Goal: Navigation & Orientation: Find specific page/section

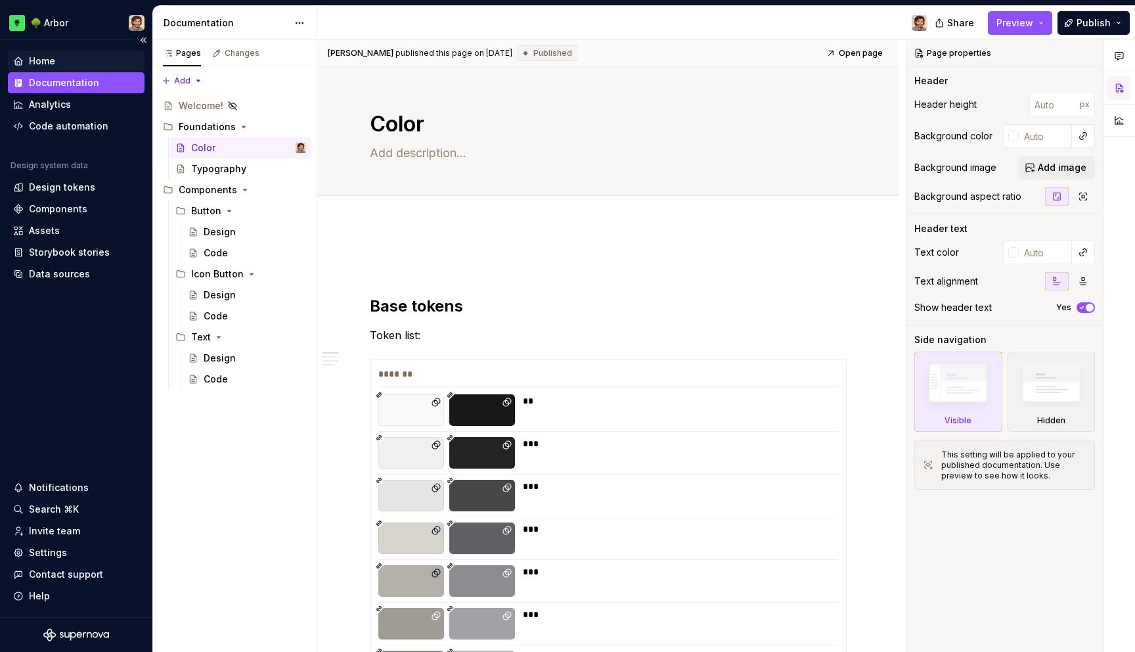
click at [44, 62] on div "Home" at bounding box center [42, 61] width 26 height 13
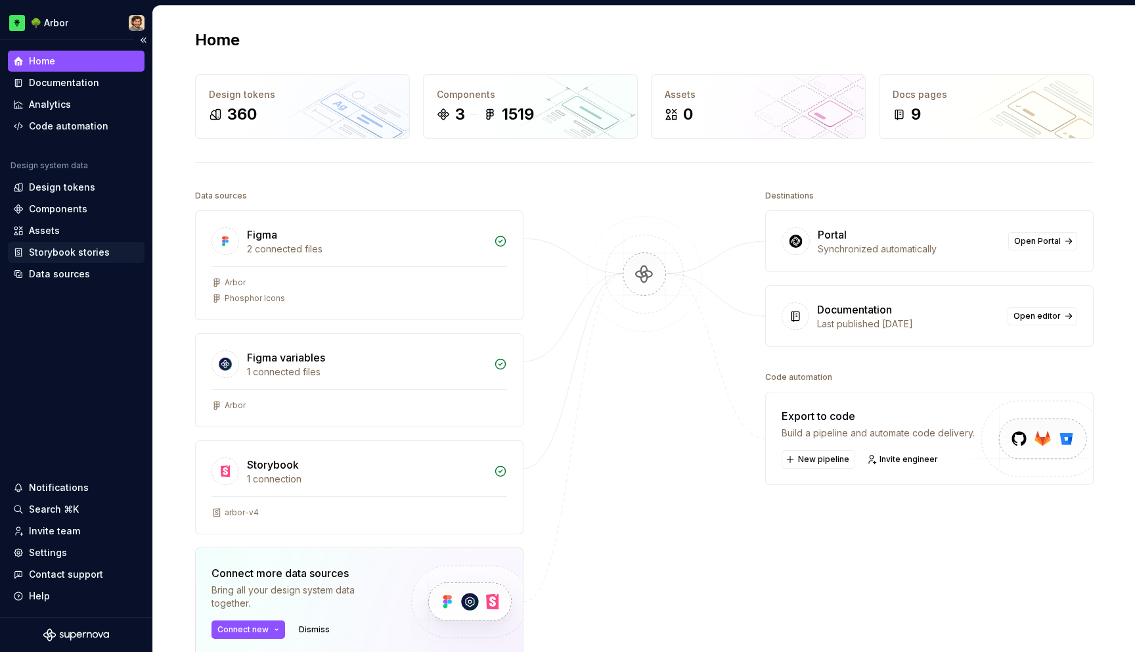
click at [62, 247] on div "Storybook stories" at bounding box center [69, 252] width 81 height 13
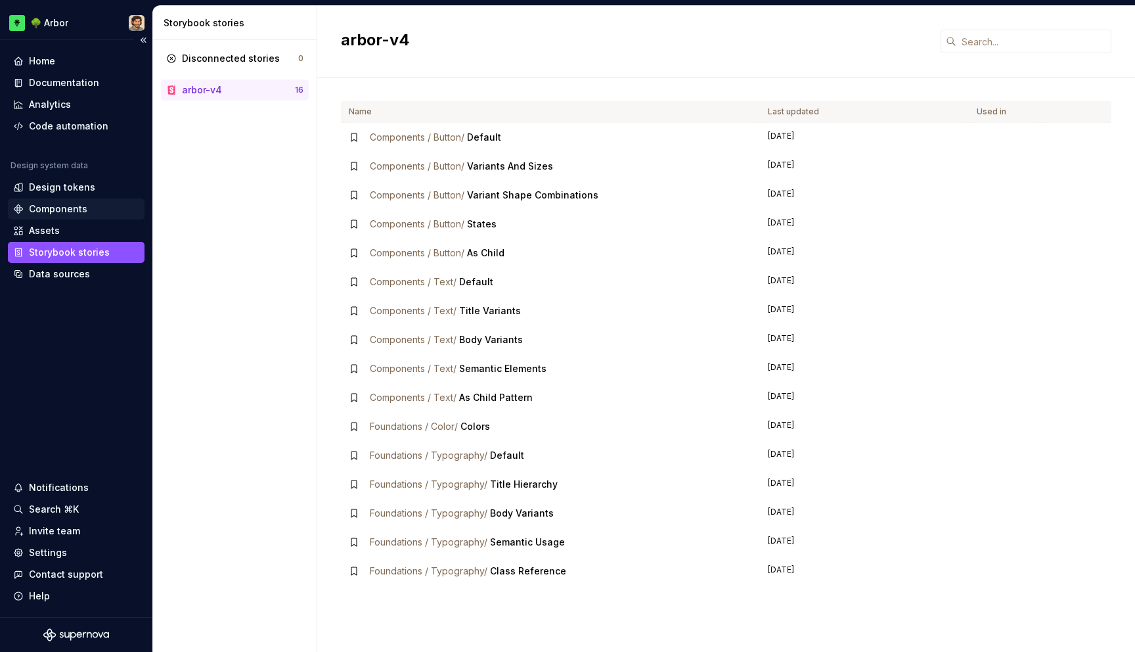
click at [64, 208] on div "Components" at bounding box center [58, 208] width 58 height 13
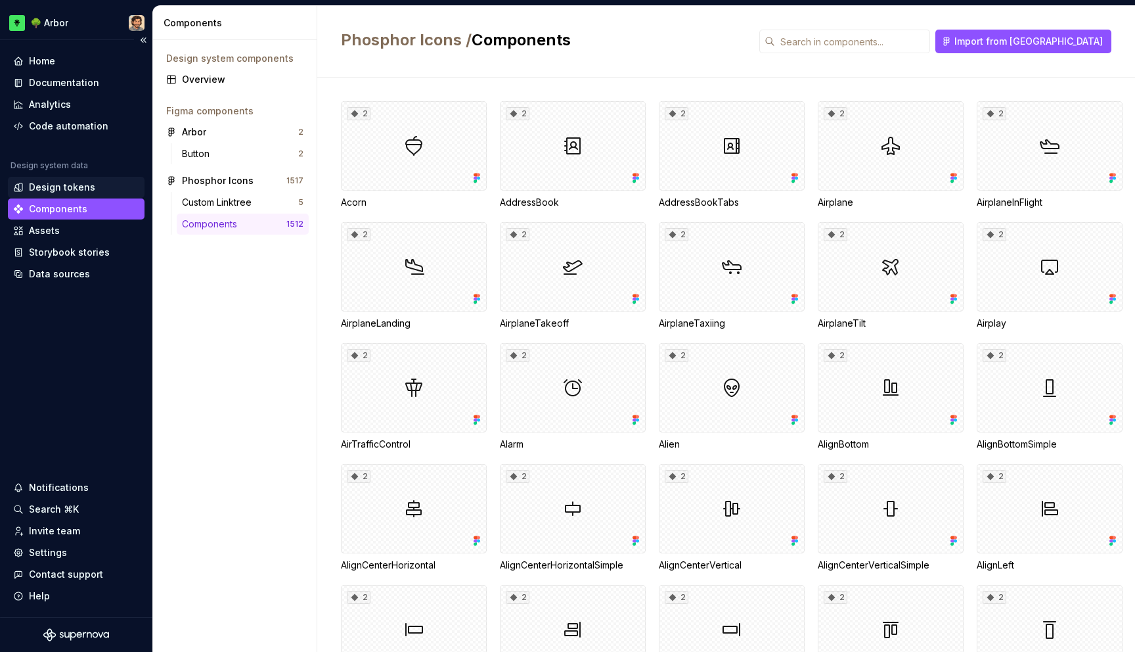
click at [64, 188] on div "Design tokens" at bounding box center [62, 187] width 66 height 13
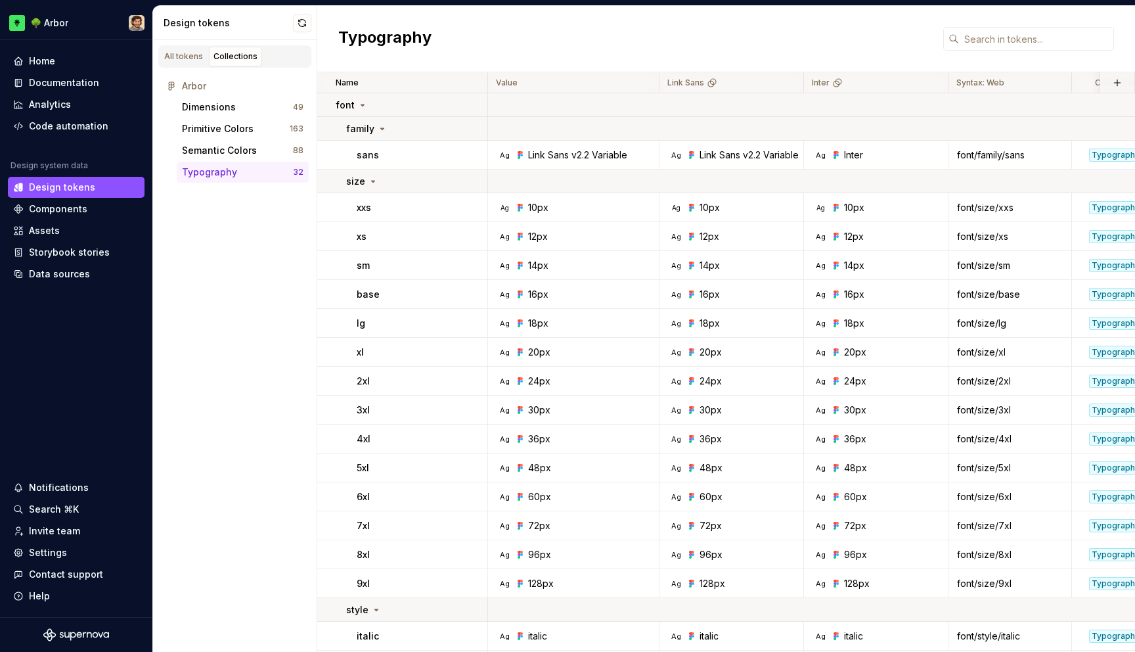
click at [186, 39] on div "Design tokens" at bounding box center [235, 23] width 164 height 34
click at [68, 209] on div "Components" at bounding box center [58, 208] width 58 height 13
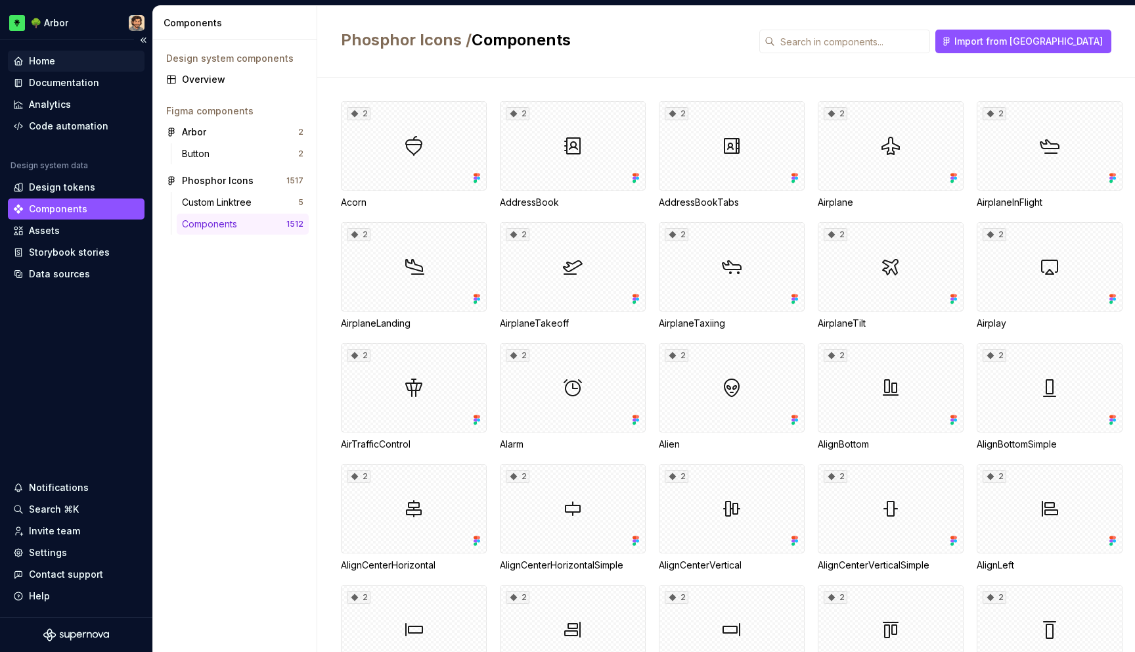
click at [42, 66] on div "Home" at bounding box center [42, 61] width 26 height 13
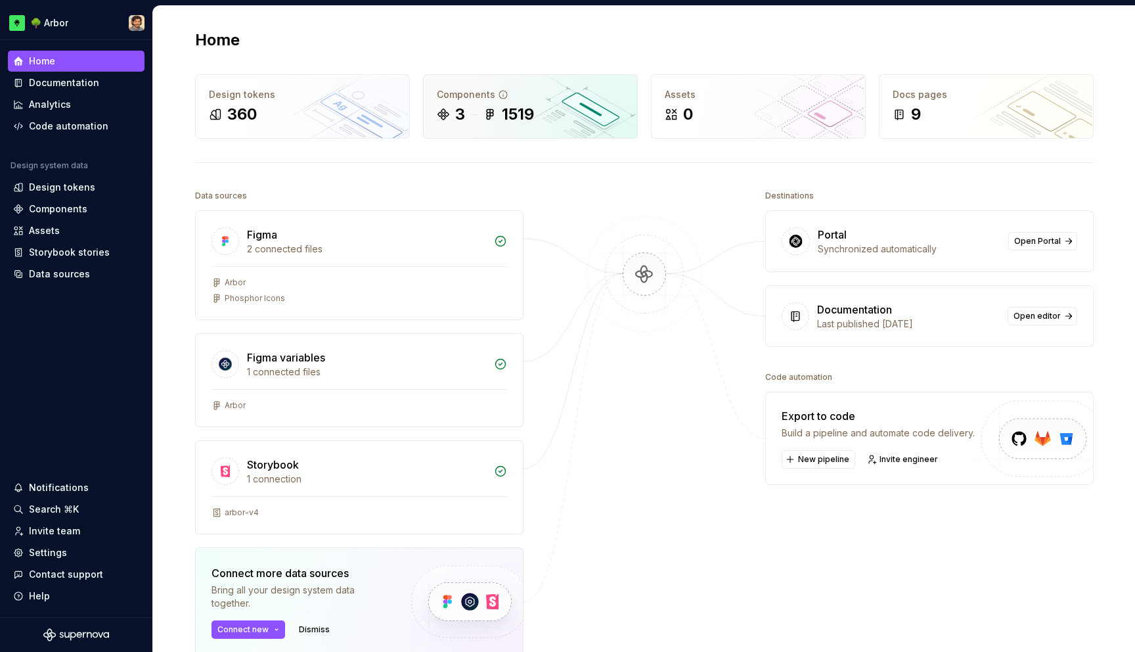
click at [533, 104] on div "3 1519" at bounding box center [530, 114] width 187 height 21
